Goal: Task Accomplishment & Management: Complete application form

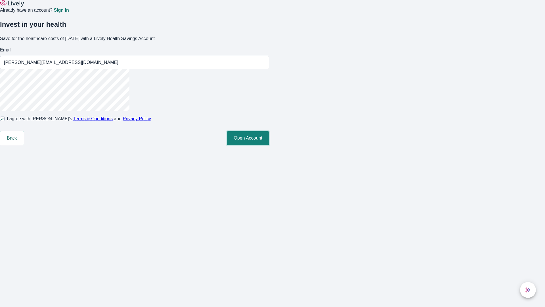
click at [269, 145] on button "Open Account" at bounding box center [248, 138] width 42 height 14
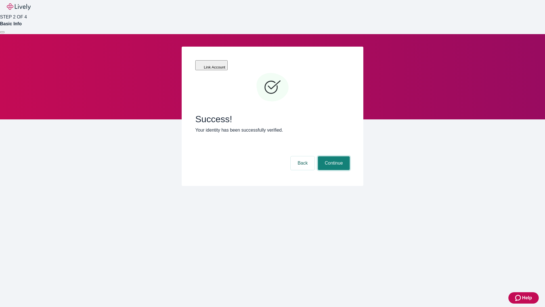
click at [333, 156] on button "Continue" at bounding box center [334, 163] width 32 height 14
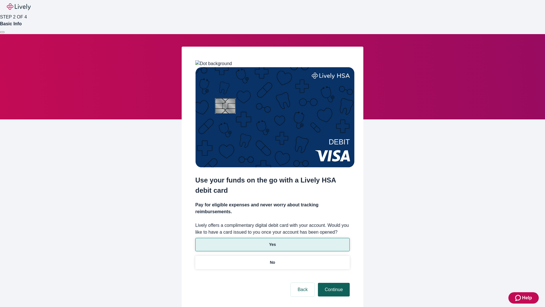
click at [272, 259] on p "No" at bounding box center [272, 262] width 5 height 6
click at [333, 283] on button "Continue" at bounding box center [334, 290] width 32 height 14
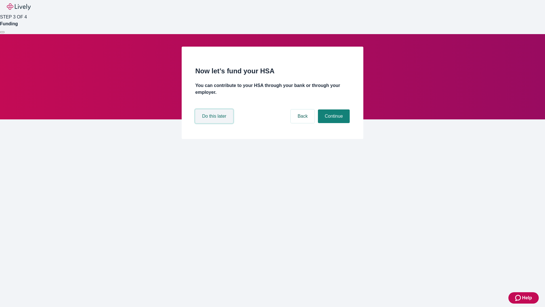
click at [215, 123] on button "Do this later" at bounding box center [214, 116] width 38 height 14
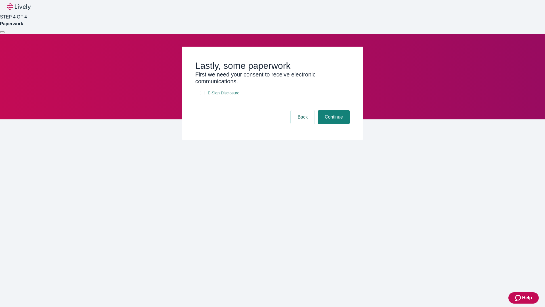
click at [202, 95] on input "E-Sign Disclosure" at bounding box center [202, 93] width 5 height 5
checkbox input "true"
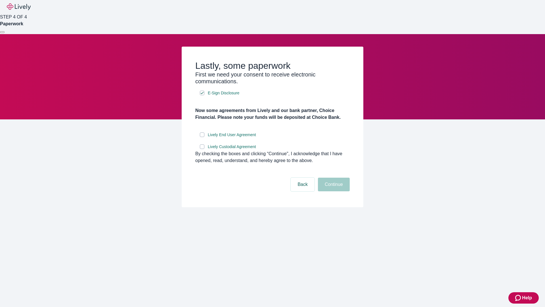
click at [202, 137] on input "Lively End User Agreement" at bounding box center [202, 134] width 5 height 5
checkbox input "true"
click at [202, 149] on input "Lively Custodial Agreement" at bounding box center [202, 146] width 5 height 5
checkbox input "true"
click at [333, 191] on button "Continue" at bounding box center [334, 184] width 32 height 14
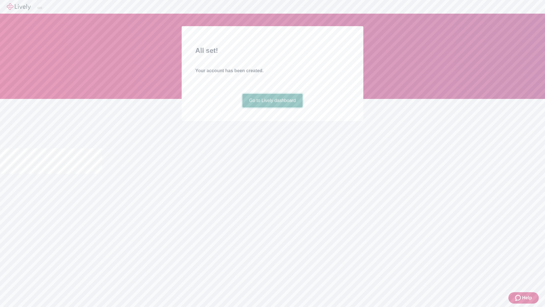
click at [272, 107] on link "Go to Lively dashboard" at bounding box center [273, 101] width 60 height 14
